Goal: Complete application form

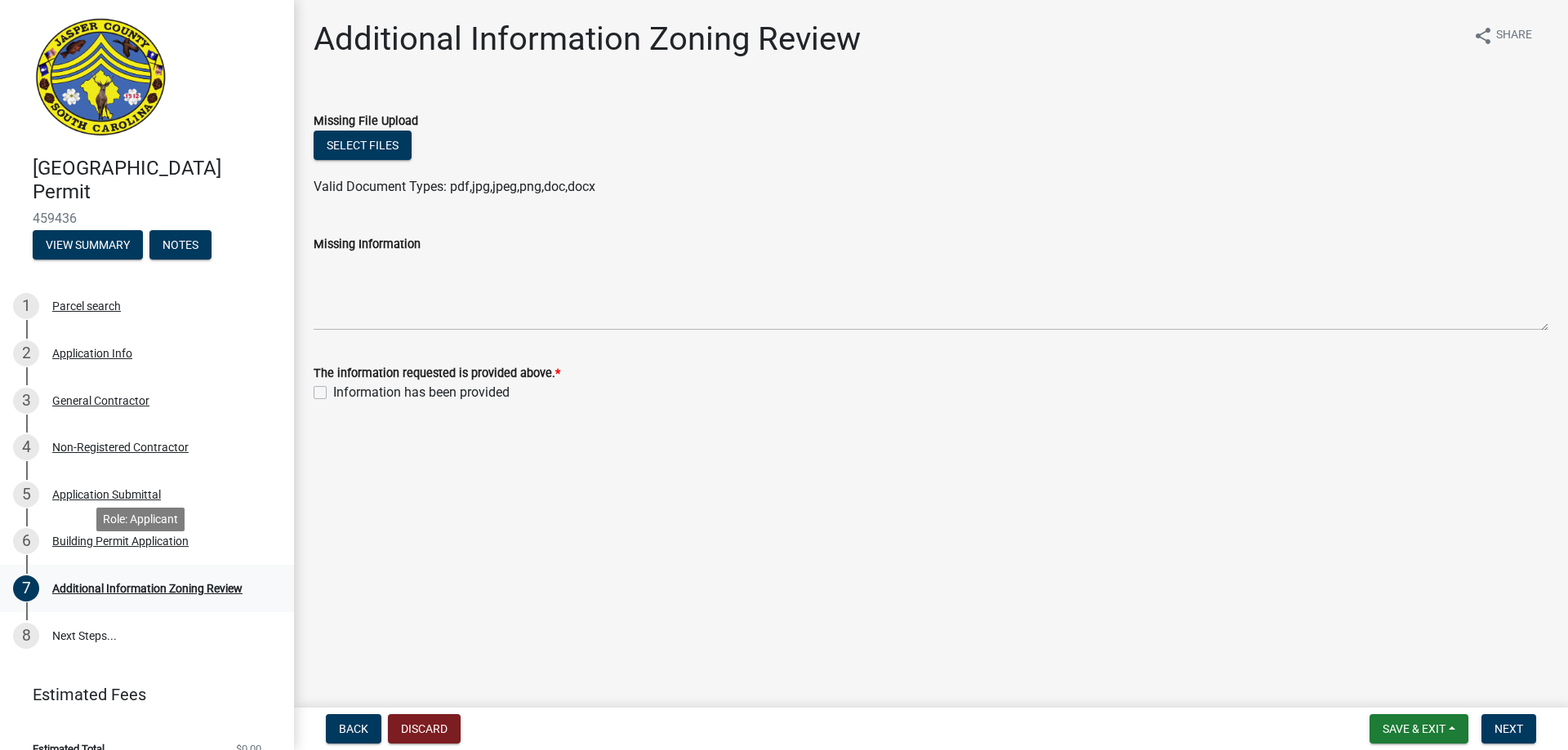
scroll to position [23, 0]
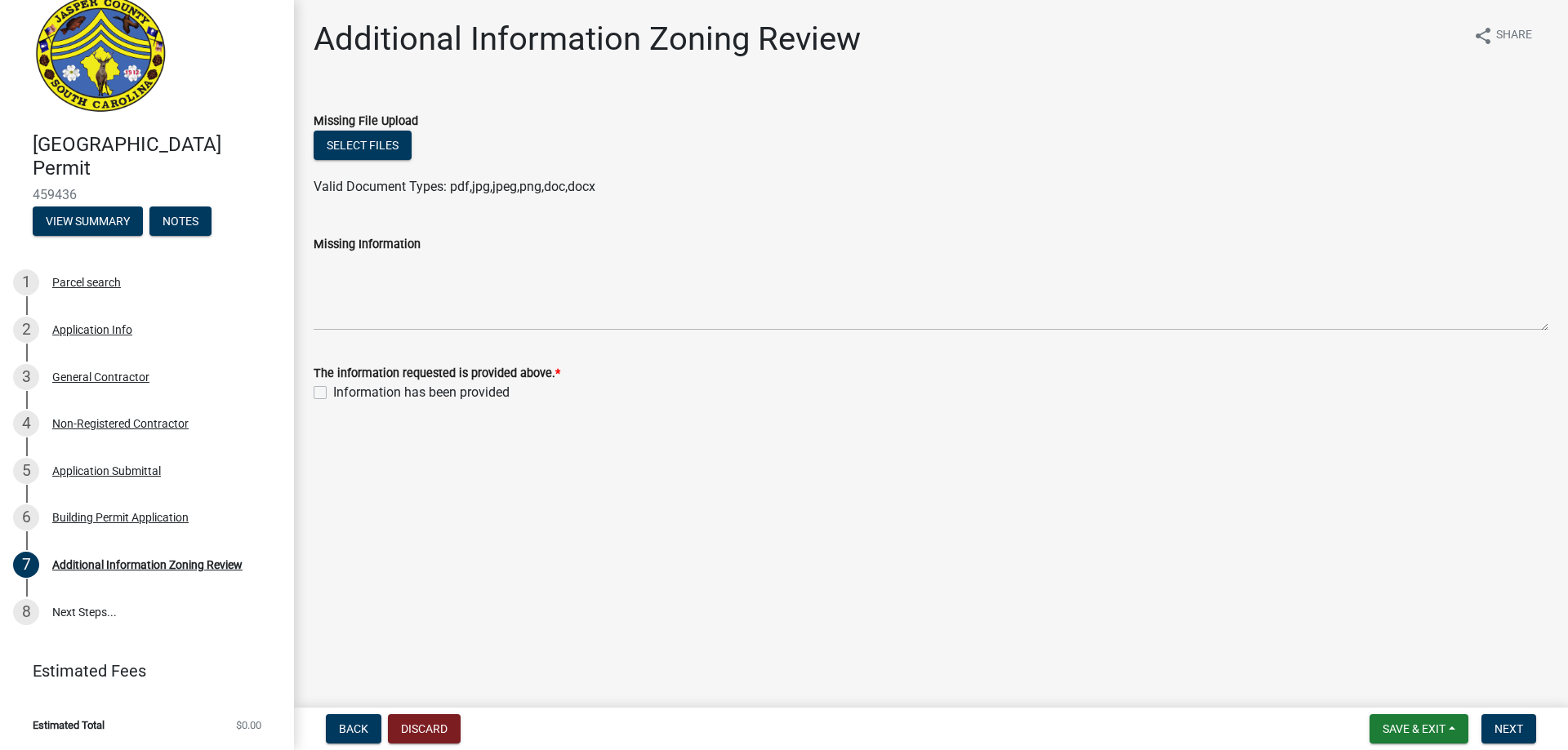
click at [333, 390] on label "Information has been provided" at bounding box center [421, 392] width 177 height 20
click at [333, 390] on input "Information has been provided" at bounding box center [339, 387] width 10 height 10
checkbox input "true"
click at [1516, 723] on span "Next" at bounding box center [1508, 728] width 28 height 13
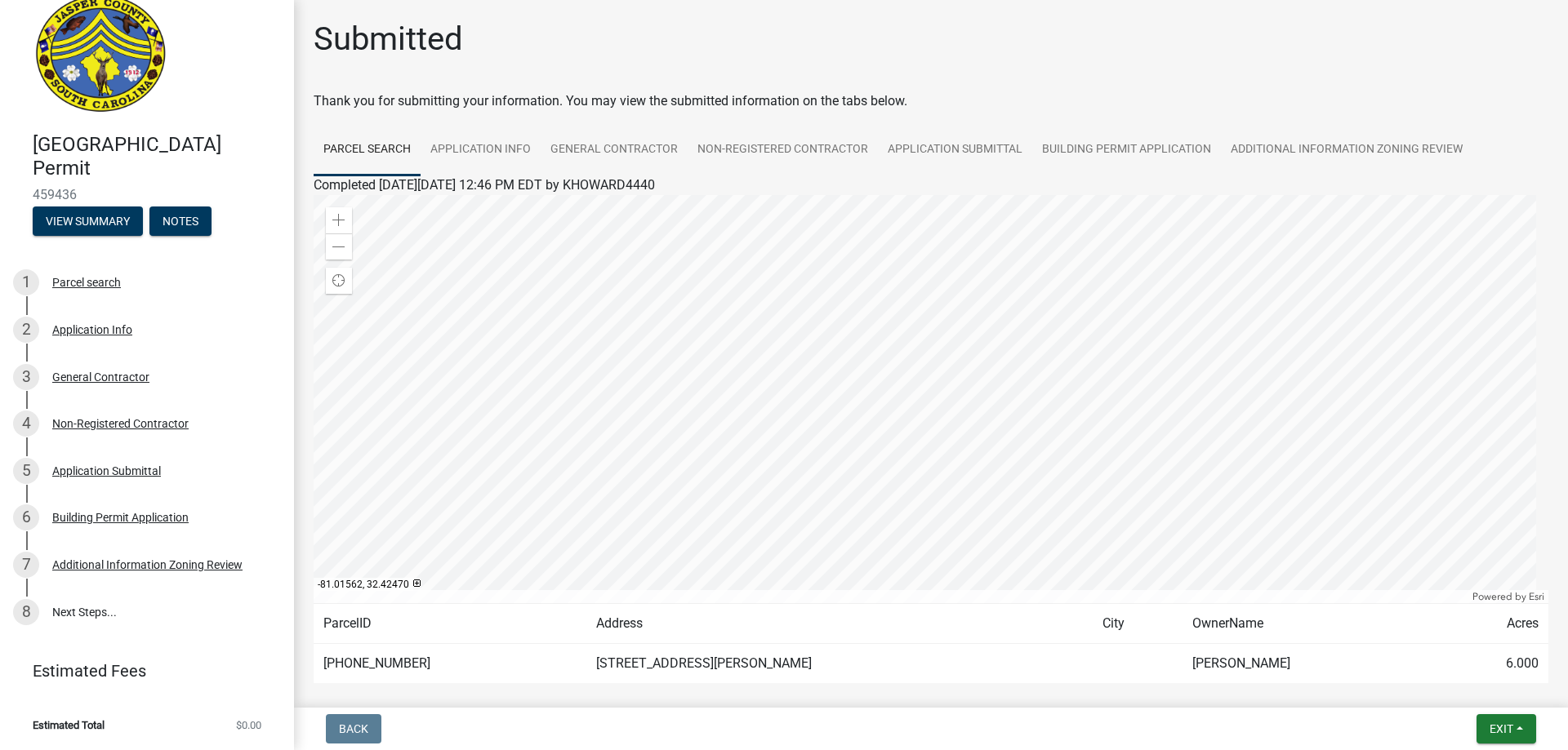
scroll to position [78, 0]
